Goal: Navigation & Orientation: Find specific page/section

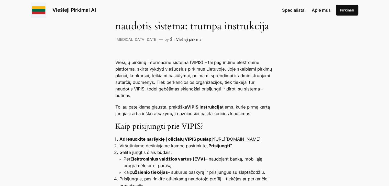
scroll to position [153, 0]
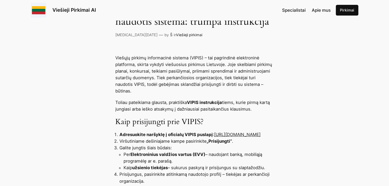
click at [214, 137] on link "[URL][DOMAIN_NAME]" at bounding box center [237, 134] width 46 height 5
click at [214, 134] on link "[URL][DOMAIN_NAME]" at bounding box center [237, 134] width 46 height 5
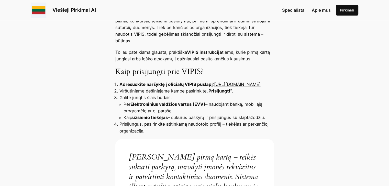
scroll to position [204, 0]
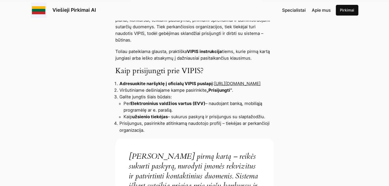
click at [214, 83] on link "[URL][DOMAIN_NAME]" at bounding box center [237, 83] width 46 height 5
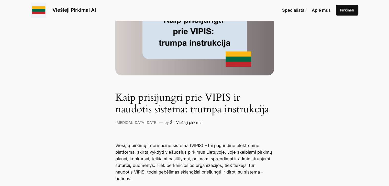
scroll to position [0, 0]
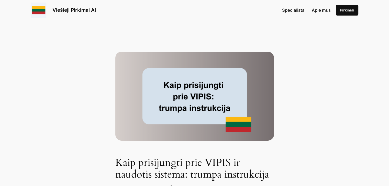
click at [323, 10] on span "Apie mus" at bounding box center [320, 10] width 19 height 5
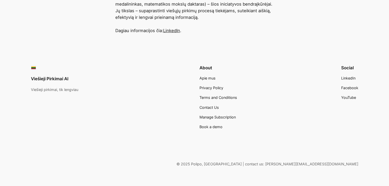
scroll to position [223, 0]
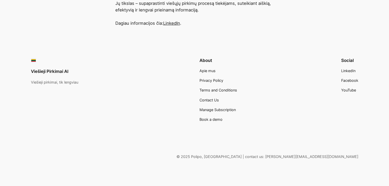
click at [53, 71] on link "Viešieji Pirkimai AI" at bounding box center [50, 71] width 38 height 5
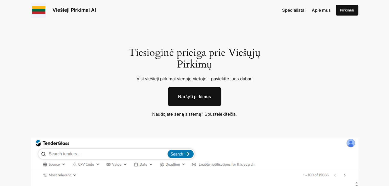
click at [190, 95] on link "Naršyti pirkimus" at bounding box center [194, 96] width 53 height 19
